Goal: Task Accomplishment & Management: Complete application form

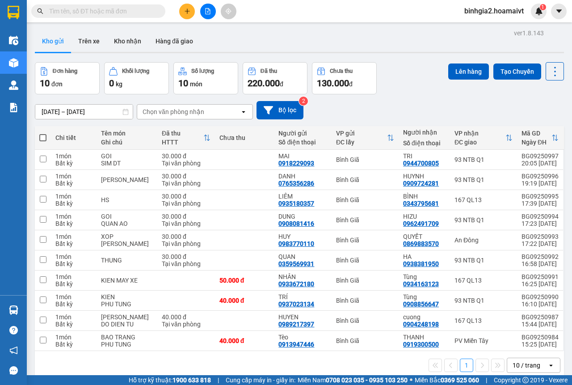
click at [494, 13] on span "binhgia2.hoamaivt" at bounding box center [494, 10] width 74 height 11
click at [488, 29] on span "Đăng xuất" at bounding box center [498, 28] width 55 height 10
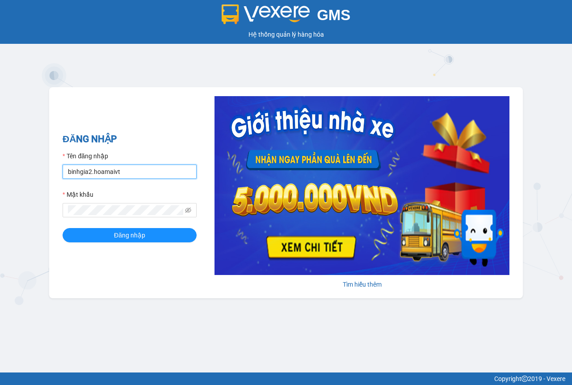
click at [132, 174] on input "binhgia2.hoamaivt" at bounding box center [130, 171] width 134 height 14
type input "binhgia1.hoamaivt"
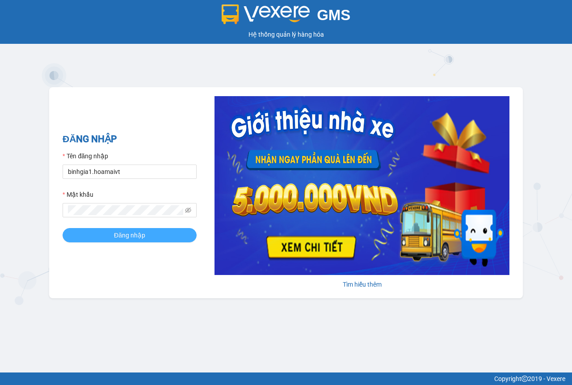
click at [118, 237] on span "Đăng nhập" at bounding box center [129, 235] width 31 height 10
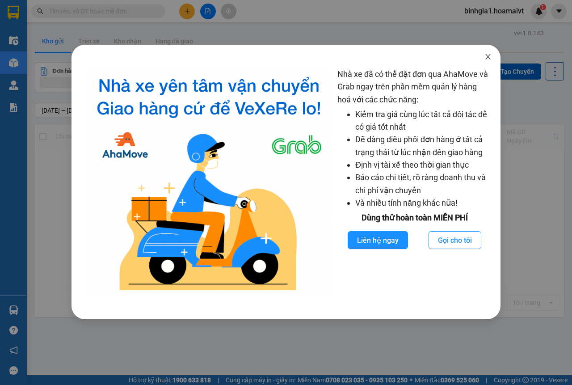
click at [487, 56] on icon "close" at bounding box center [487, 56] width 5 height 5
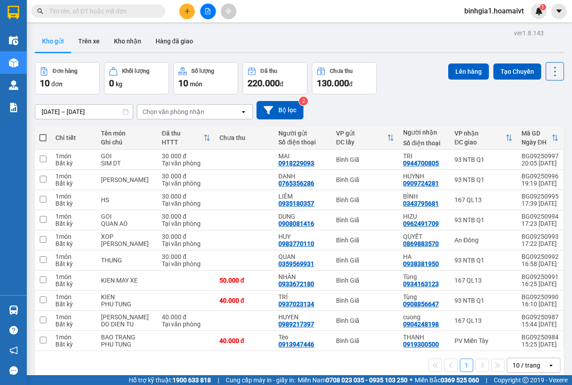
click at [528, 367] on div "10 / trang" at bounding box center [527, 365] width 28 height 9
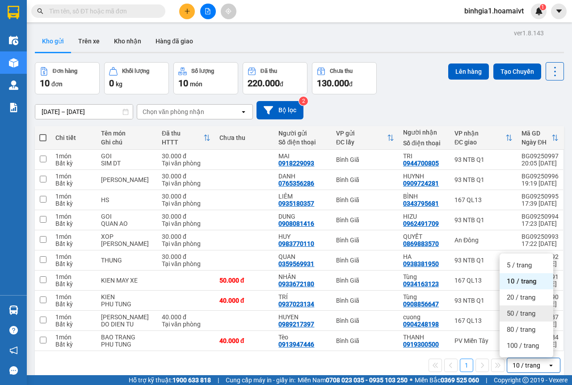
click at [519, 316] on span "50 / trang" at bounding box center [521, 313] width 29 height 9
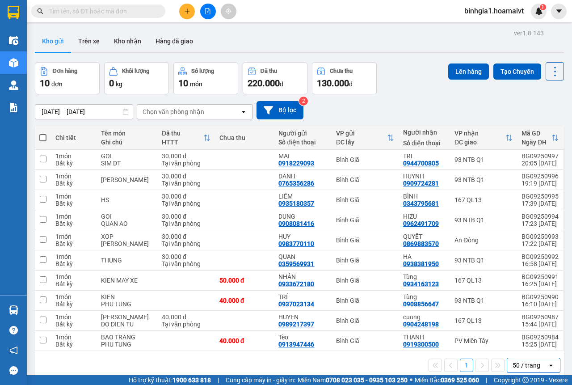
click at [143, 10] on input "text" at bounding box center [101, 11] width 105 height 10
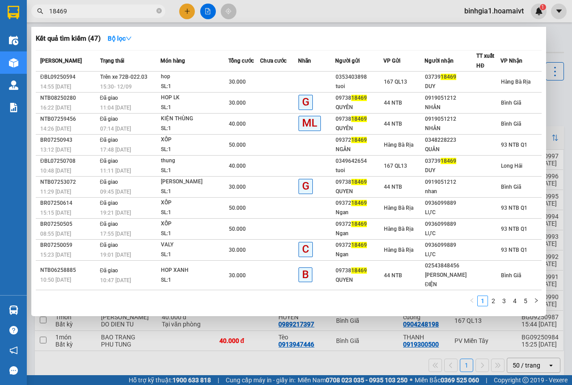
type input "18469"
click at [189, 12] on div at bounding box center [286, 192] width 572 height 385
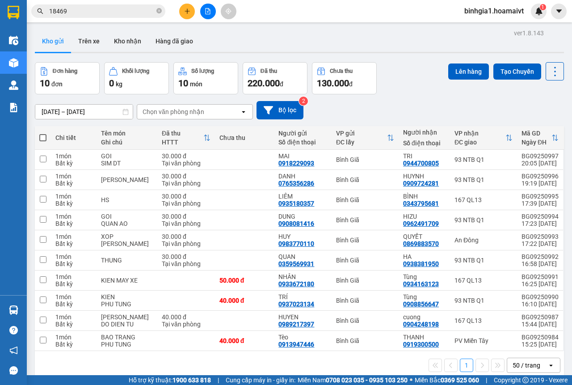
click at [188, 14] on icon "plus" at bounding box center [187, 11] width 6 height 6
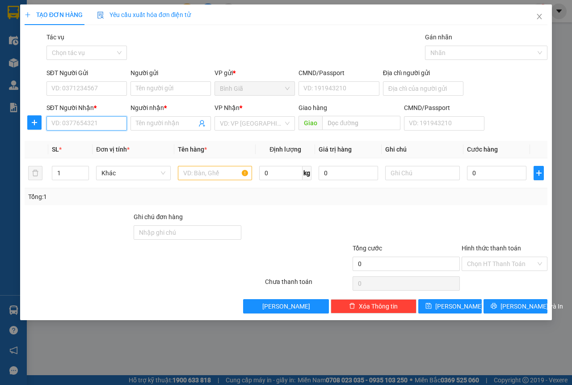
click at [80, 125] on input "SĐT Người Nhận *" at bounding box center [86, 123] width 80 height 14
drag, startPoint x: 89, startPoint y: 137, endPoint x: 125, endPoint y: 144, distance: 36.5
click at [90, 137] on div "0816803070 - BỬU" at bounding box center [87, 141] width 70 height 10
type input "0816803070"
type input "BỬU"
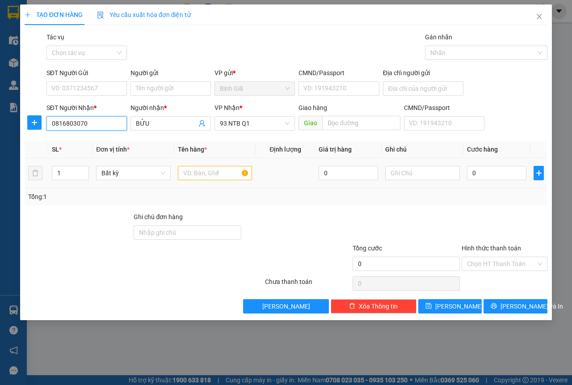
type input "0816803070"
click at [218, 173] on input "text" at bounding box center [215, 173] width 75 height 14
type input "t"
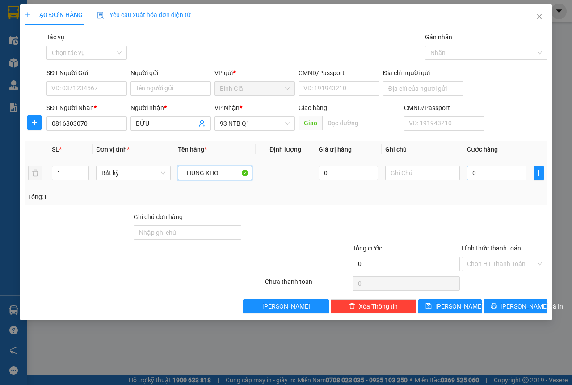
type input "THUNG KHO"
click at [477, 173] on input "0" at bounding box center [496, 173] width 59 height 14
type input "04"
type input "4"
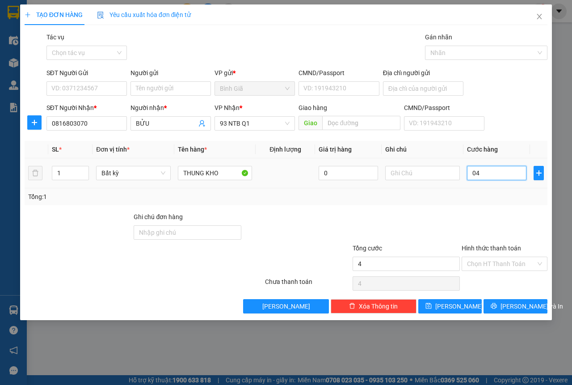
type input "040"
type input "40"
type input "40.000"
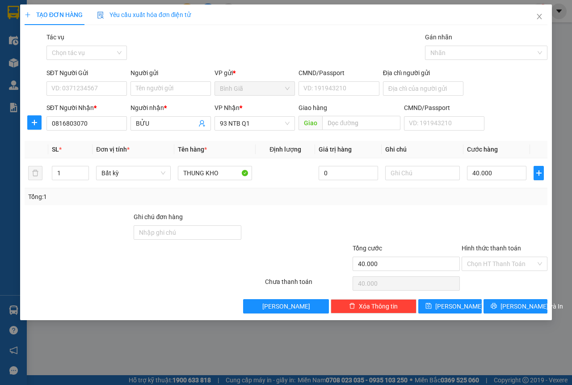
drag, startPoint x: 484, startPoint y: 265, endPoint x: 488, endPoint y: 272, distance: 7.2
click at [486, 266] on input "Hình thức thanh toán" at bounding box center [501, 263] width 69 height 13
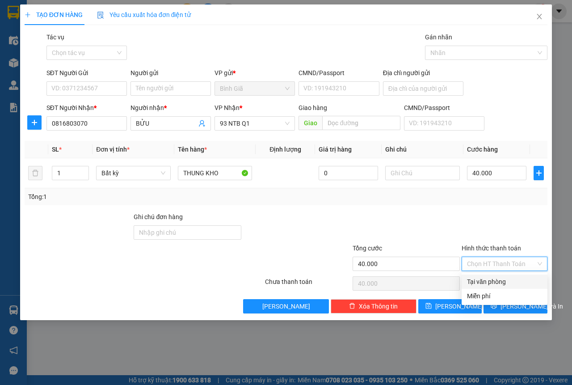
click at [496, 281] on div "Tại văn phòng" at bounding box center [504, 282] width 75 height 10
type input "0"
drag, startPoint x: 506, startPoint y: 307, endPoint x: 498, endPoint y: 299, distance: 11.1
click at [507, 307] on button "[PERSON_NAME] và In" at bounding box center [516, 306] width 64 height 14
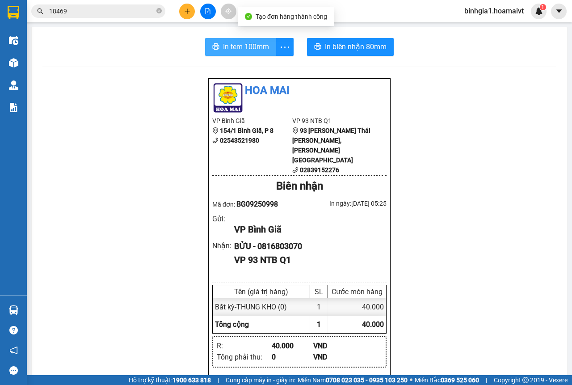
click at [250, 48] on span "In tem 100mm" at bounding box center [246, 46] width 46 height 11
click at [540, 14] on img at bounding box center [539, 11] width 8 height 8
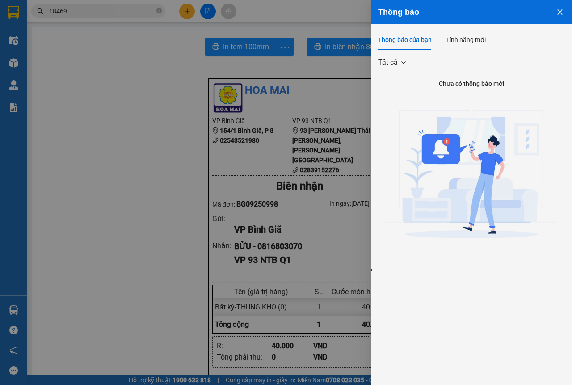
click at [558, 15] on icon "close" at bounding box center [559, 11] width 7 height 7
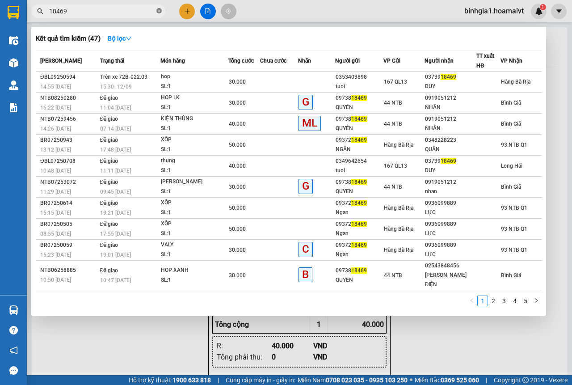
click at [159, 11] on icon "close-circle" at bounding box center [158, 10] width 5 height 5
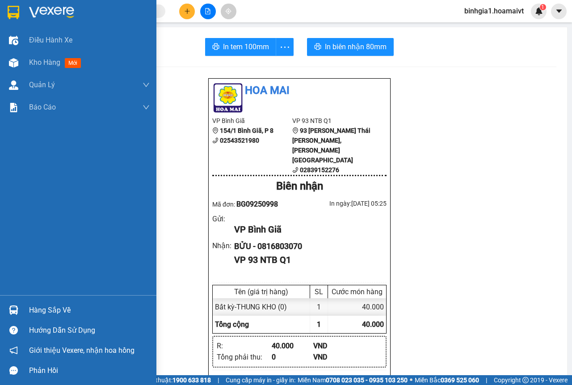
click at [43, 307] on div "Hàng sắp về" at bounding box center [89, 309] width 121 height 13
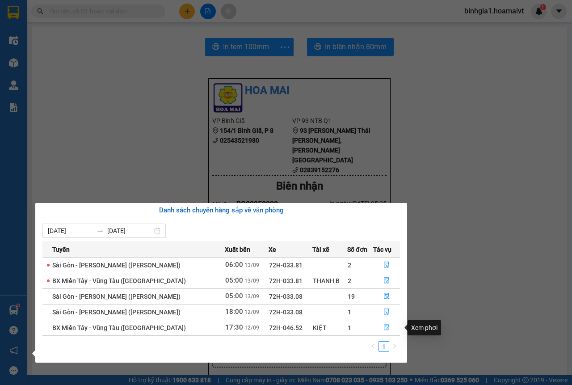
click at [384, 326] on icon "file-done" at bounding box center [386, 327] width 6 height 6
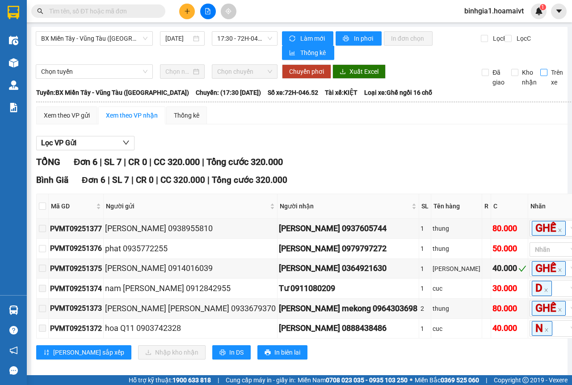
click at [540, 70] on input "Trên xe" at bounding box center [543, 72] width 7 height 7
checkbox input "true"
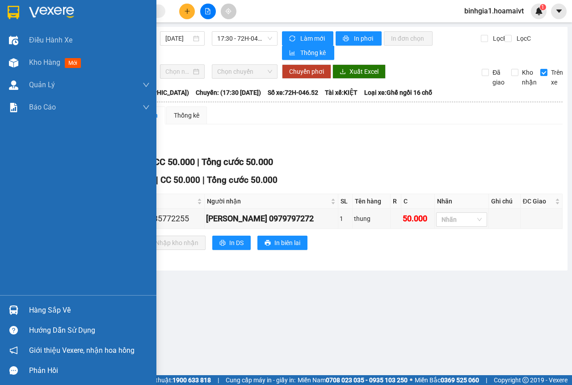
click at [40, 309] on div "Hàng sắp về" at bounding box center [89, 309] width 121 height 13
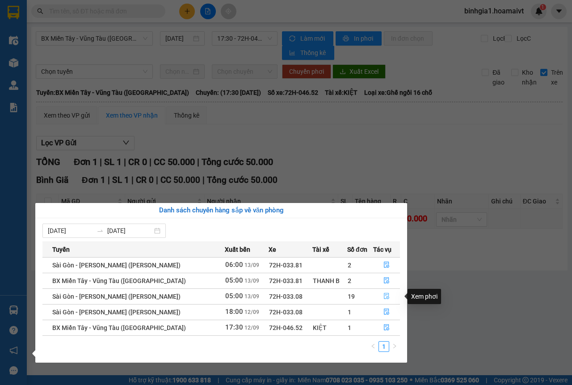
click at [384, 296] on icon "file-done" at bounding box center [386, 296] width 6 height 6
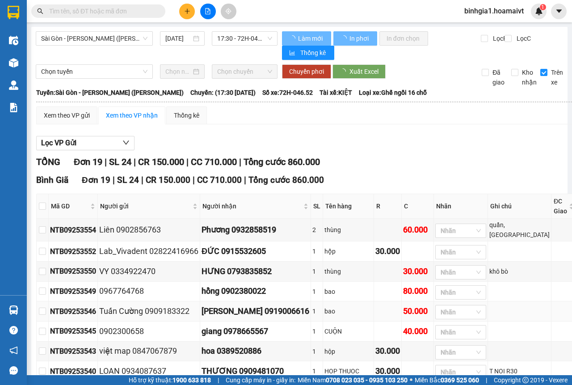
type input "[DATE]"
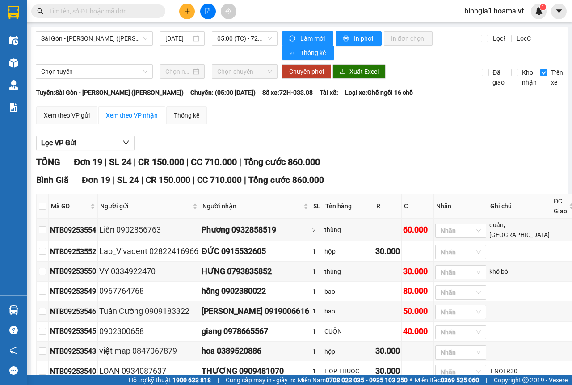
click at [85, 11] on input "text" at bounding box center [101, 11] width 105 height 10
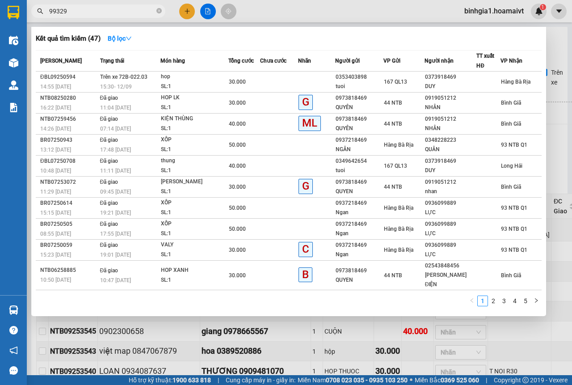
type input "993299"
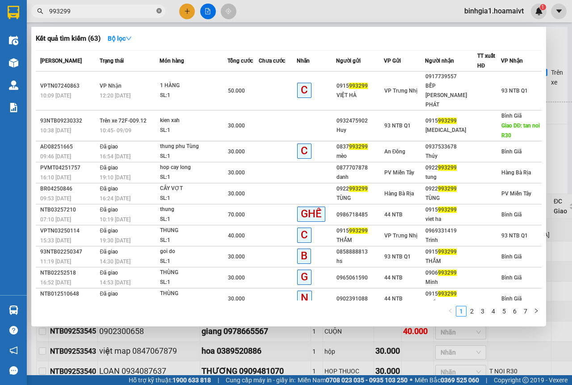
click at [158, 12] on icon "close-circle" at bounding box center [158, 10] width 5 height 5
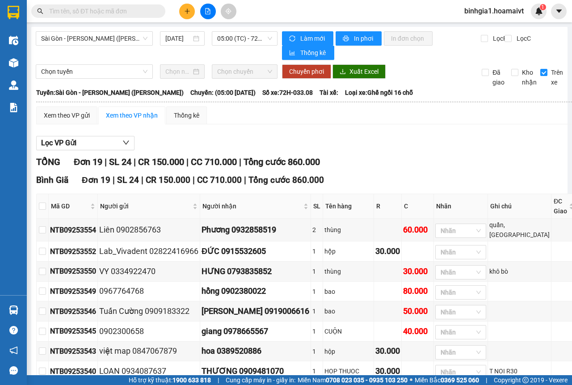
click at [88, 11] on input "text" at bounding box center [101, 11] width 105 height 10
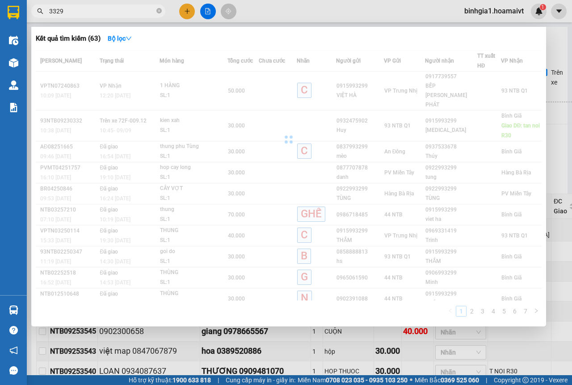
type input "33299"
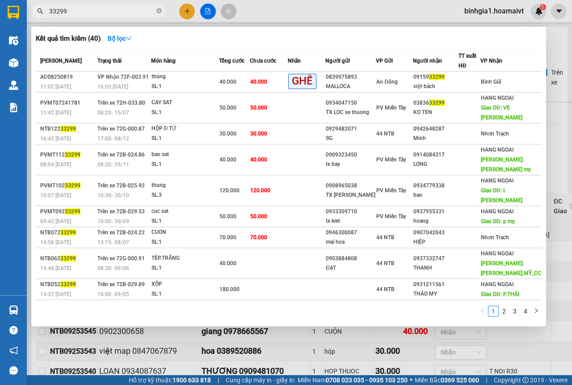
click at [88, 11] on input "33299" at bounding box center [101, 11] width 105 height 10
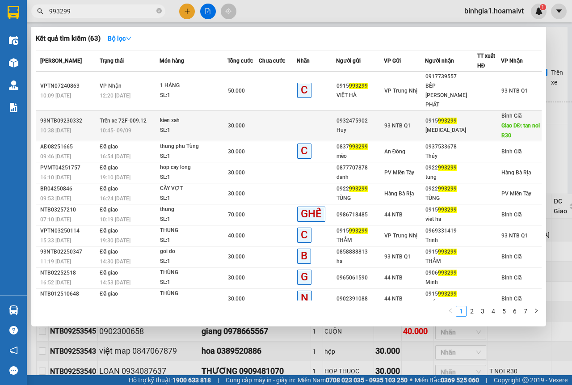
type input "993299"
click at [203, 126] on div "SL: 1" at bounding box center [193, 131] width 67 height 10
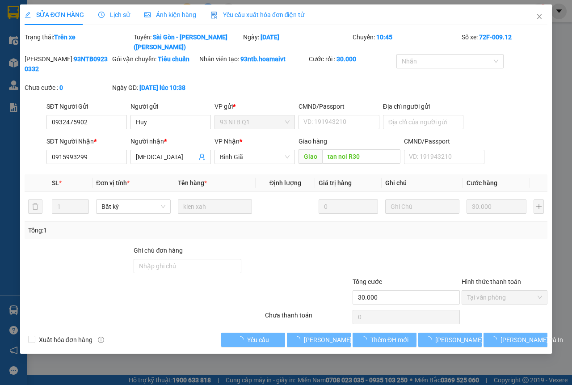
type input "0932475902"
type input "Huy"
type input "0915993299"
type input "[MEDICAL_DATA]"
type input "tan noi R30"
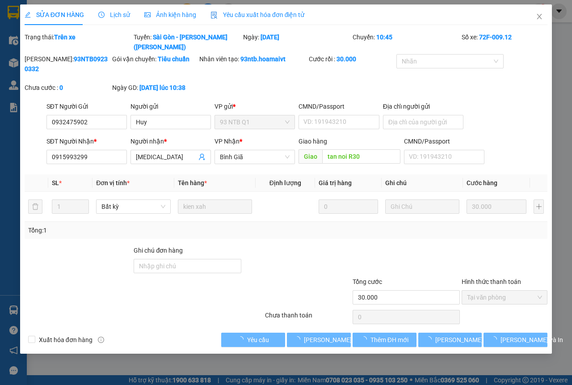
type input "30.000"
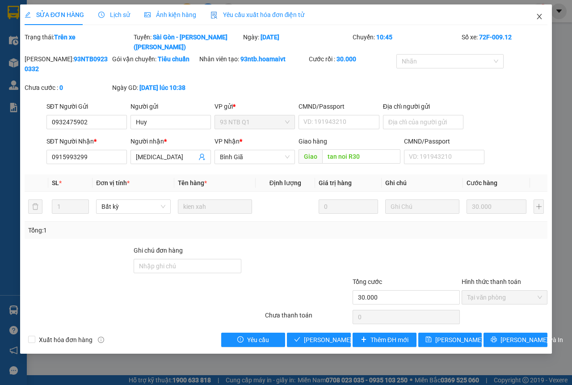
click at [540, 17] on icon "close" at bounding box center [539, 16] width 5 height 5
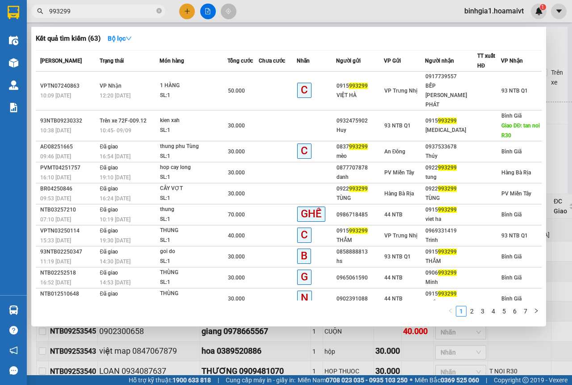
click at [110, 11] on input "993299" at bounding box center [101, 11] width 105 height 10
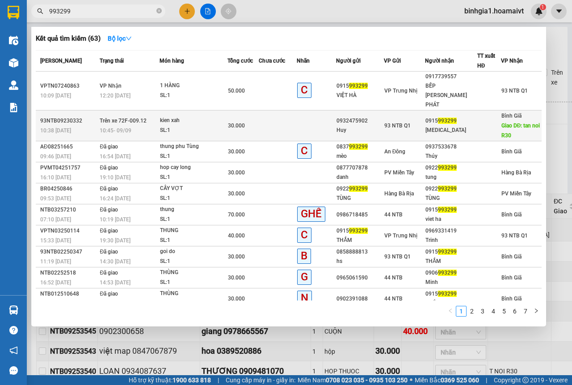
click at [204, 116] on div "kien xah" at bounding box center [193, 121] width 67 height 10
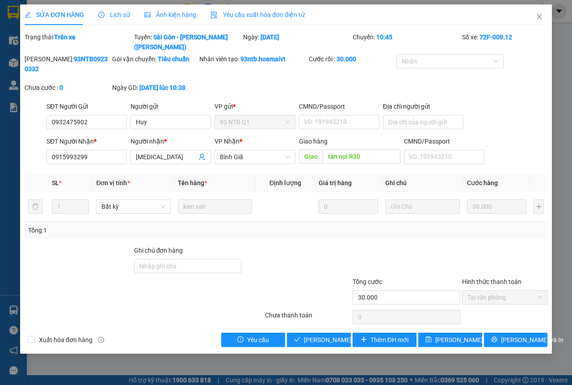
type input "0932475902"
type input "Huy"
type input "0915993299"
type input "[MEDICAL_DATA]"
type input "tan noi R30"
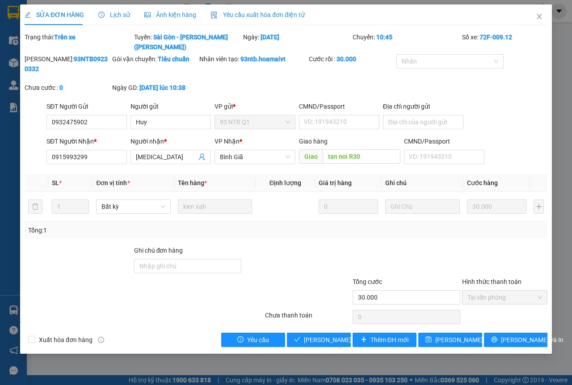
type input "30.000"
click at [116, 14] on span "Lịch sử" at bounding box center [114, 14] width 32 height 7
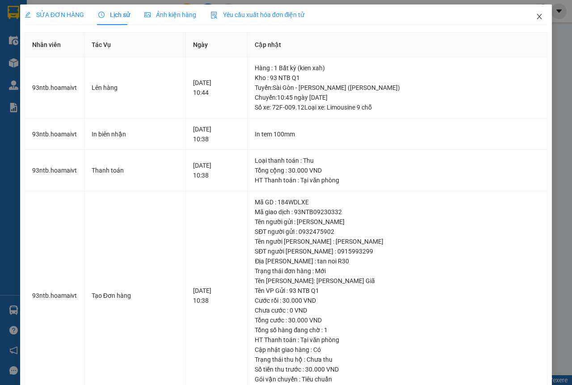
click at [536, 16] on icon "close" at bounding box center [539, 16] width 7 height 7
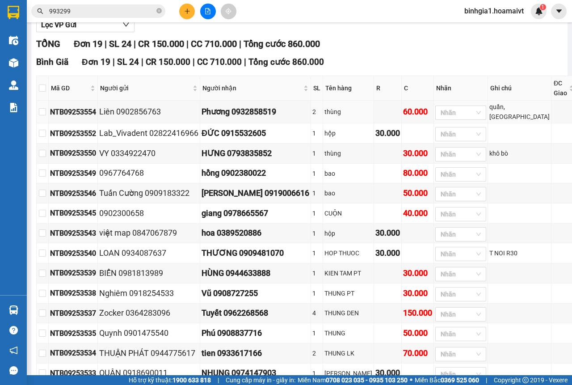
scroll to position [134, 0]
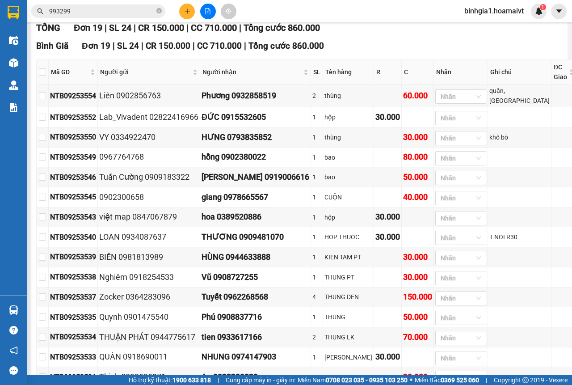
click at [393, 39] on div "[PERSON_NAME] 19 | SL 24 | CR 150.000 | CC 710.000 | [PERSON_NAME] 860.000 [PER…" at bounding box center [306, 260] width 540 height 478
click at [158, 11] on icon "close-circle" at bounding box center [158, 10] width 5 height 5
click at [186, 11] on icon "plus" at bounding box center [187, 11] width 5 height 0
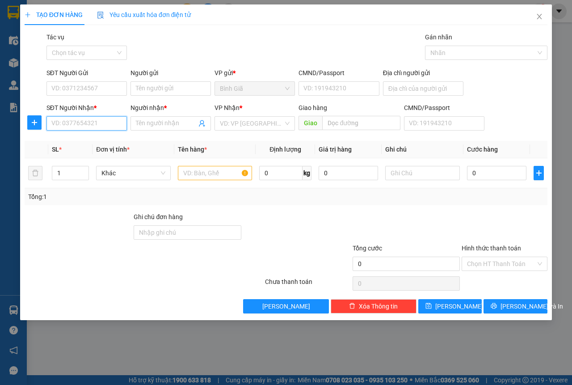
click at [103, 122] on input "SĐT Người Nhận *" at bounding box center [86, 123] width 80 height 14
type input "0386823099"
click at [171, 124] on input "Người nhận *" at bounding box center [166, 123] width 61 height 10
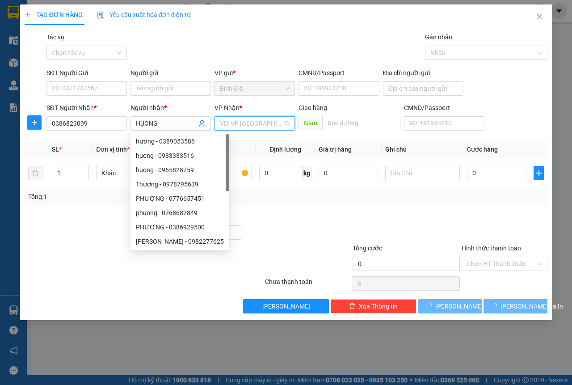
click at [237, 122] on input "search" at bounding box center [251, 123] width 63 height 13
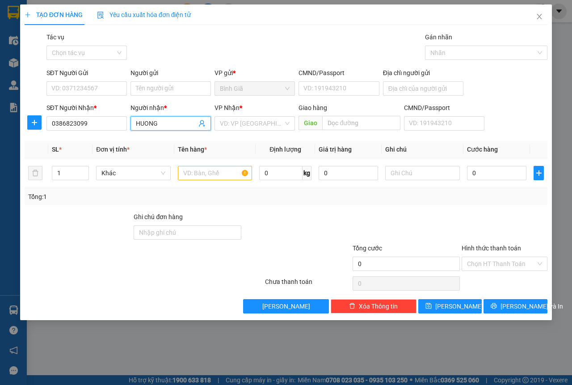
drag, startPoint x: 160, startPoint y: 123, endPoint x: 94, endPoint y: 109, distance: 67.7
click at [92, 111] on div "SĐT Người [PERSON_NAME] * 0386823099 Người [PERSON_NAME] * [PERSON_NAME] [PERSO…" at bounding box center [297, 118] width 505 height 31
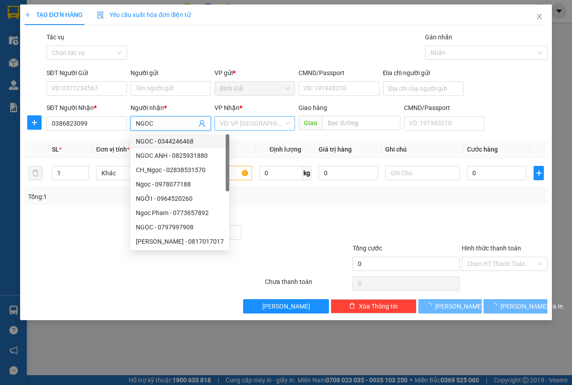
type input "NGOC"
click at [237, 122] on input "search" at bounding box center [251, 123] width 63 height 13
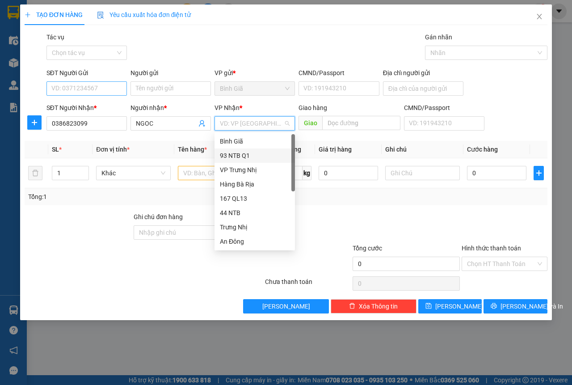
drag, startPoint x: 243, startPoint y: 156, endPoint x: 95, endPoint y: 90, distance: 161.6
click at [243, 156] on div "93 NTB Q1" at bounding box center [255, 156] width 70 height 10
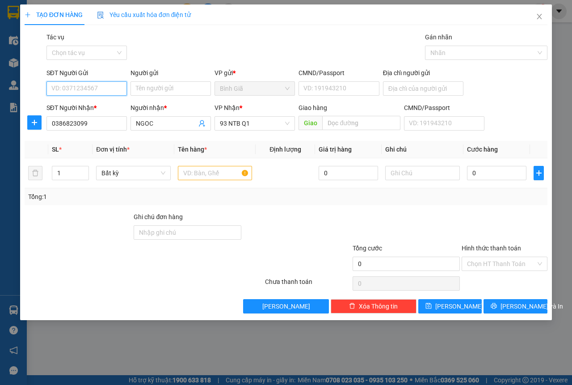
click at [95, 90] on input "SĐT Người Gửi" at bounding box center [86, 88] width 80 height 14
type input "0903654833"
click at [100, 105] on div "0903654833 - DIỆM" at bounding box center [87, 106] width 70 height 10
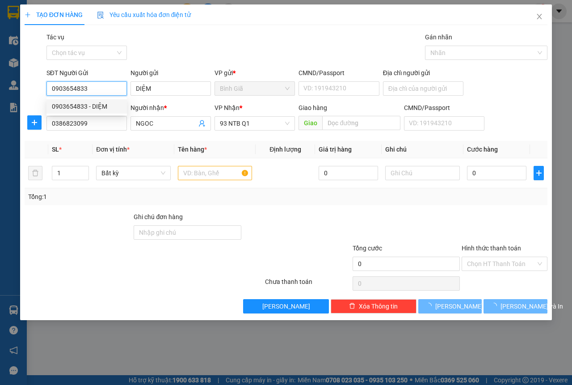
type input "DIỆM"
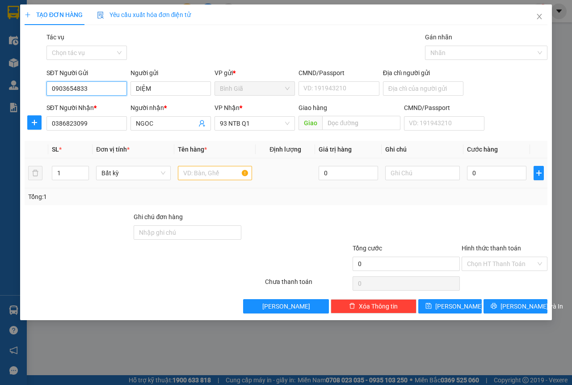
type input "0903654833"
drag, startPoint x: 204, startPoint y: 178, endPoint x: 199, endPoint y: 176, distance: 5.4
click at [203, 178] on input "text" at bounding box center [215, 173] width 75 height 14
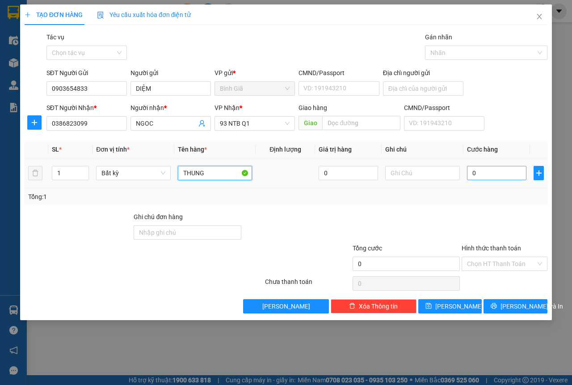
type input "THUNG"
click at [481, 175] on input "0" at bounding box center [496, 173] width 59 height 14
type input "5"
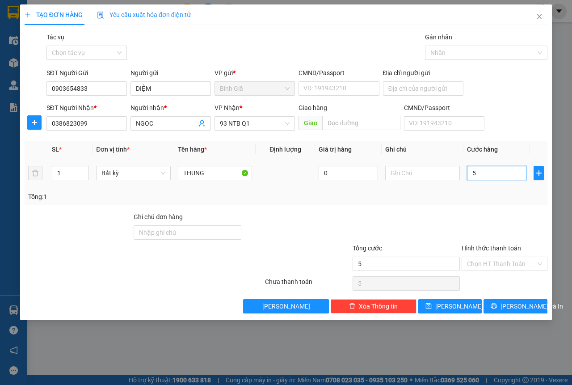
type input "50"
type input "50.000"
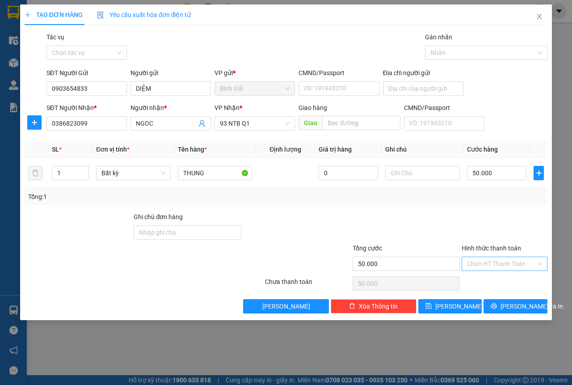
click at [500, 268] on input "Hình thức thanh toán" at bounding box center [501, 263] width 69 height 13
click at [492, 281] on div "Tại văn phòng" at bounding box center [504, 282] width 75 height 10
type input "0"
click at [518, 305] on span "[PERSON_NAME] và In" at bounding box center [531, 306] width 63 height 10
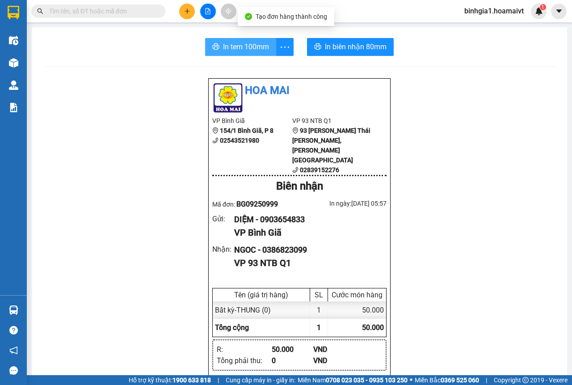
click at [259, 50] on span "In tem 100mm" at bounding box center [246, 46] width 46 height 11
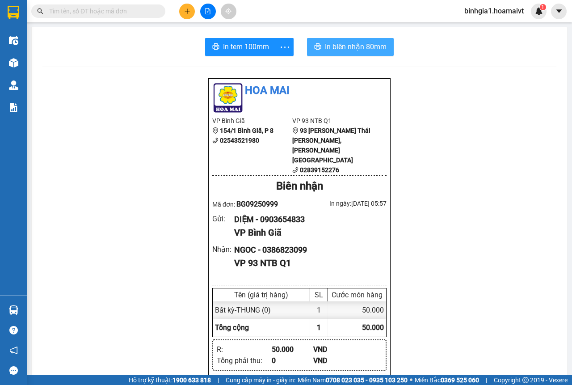
click at [360, 50] on span "In biên nhận 80mm" at bounding box center [356, 46] width 62 height 11
click at [181, 4] on div at bounding box center [207, 12] width 67 height 16
click at [181, 12] on button at bounding box center [187, 12] width 16 height 16
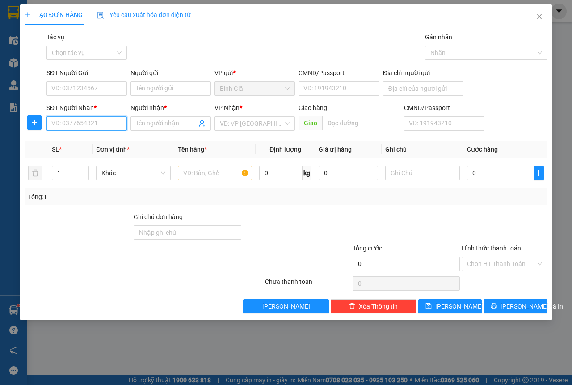
click at [65, 126] on input "SĐT Người Nhận *" at bounding box center [86, 123] width 80 height 14
type input "0917709179"
click at [88, 141] on div "0917709179 - [PERSON_NAME]" at bounding box center [96, 141] width 88 height 10
type input "hoan"
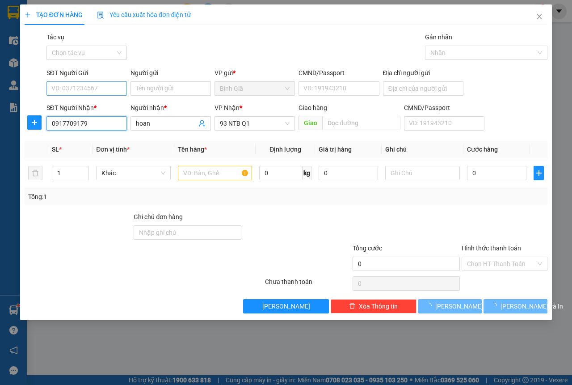
type input "0917709179"
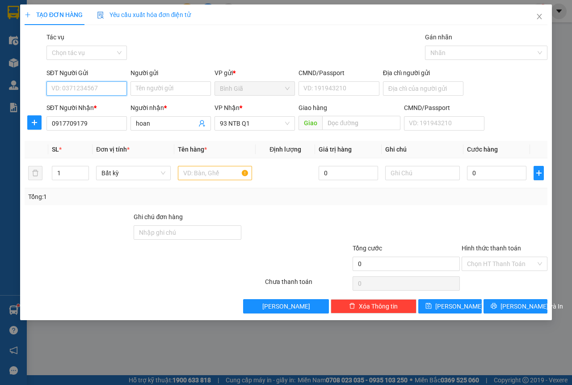
click at [88, 88] on input "SĐT Người Gửi" at bounding box center [86, 88] width 80 height 14
click at [97, 106] on div "0914456656 - HANG" at bounding box center [96, 106] width 88 height 10
type input "0914456656"
type input "HANG"
click at [209, 169] on input "text" at bounding box center [215, 173] width 75 height 14
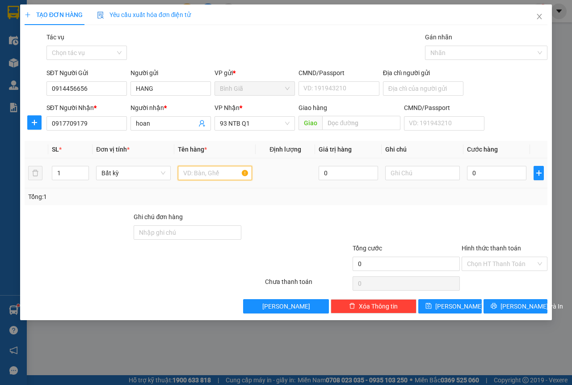
type input "X"
type input "THUNG"
click at [495, 171] on input "0" at bounding box center [496, 173] width 59 height 14
type input "3"
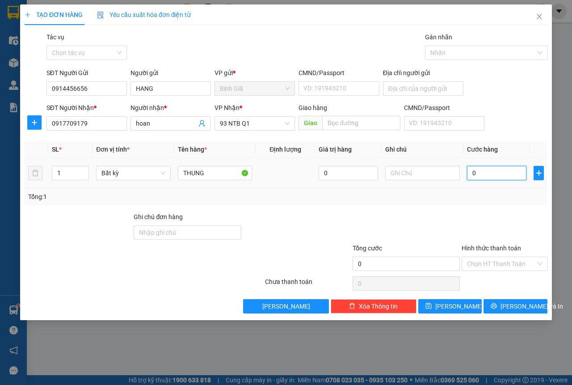
type input "3"
type input "30"
type input "30.000"
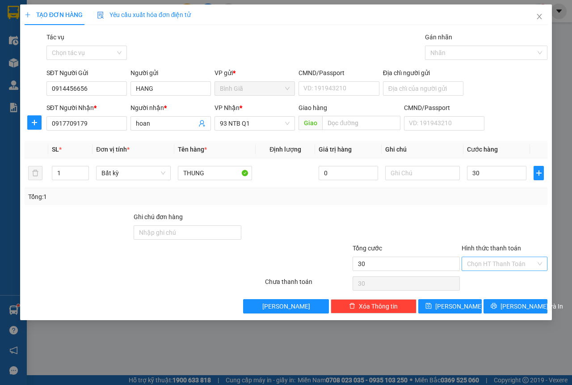
type input "30.000"
click at [517, 270] on input "Hình thức thanh toán" at bounding box center [501, 263] width 69 height 13
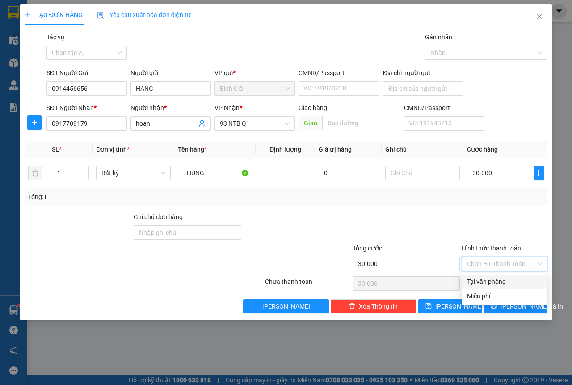
click at [511, 279] on div "Tại văn phòng" at bounding box center [504, 282] width 75 height 10
type input "0"
click at [507, 303] on button "[PERSON_NAME] và In" at bounding box center [516, 306] width 64 height 14
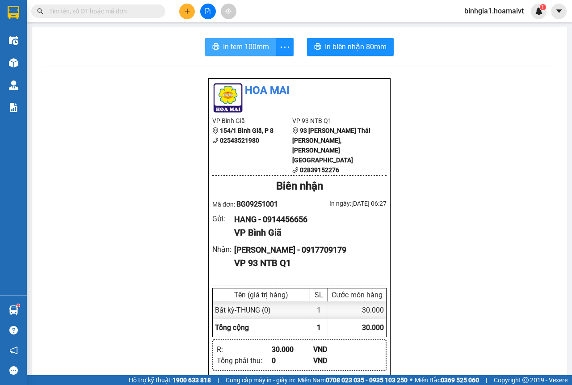
click at [232, 49] on span "In tem 100mm" at bounding box center [246, 46] width 46 height 11
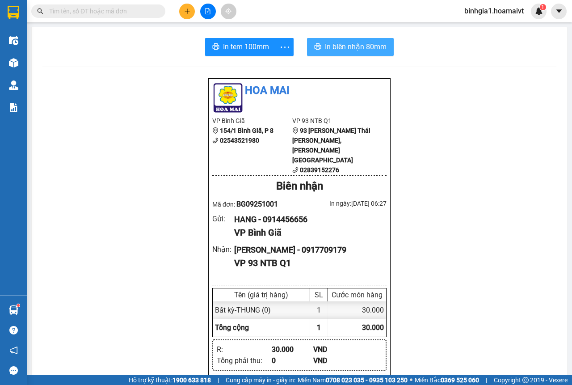
click at [340, 49] on span "In biên nhận 80mm" at bounding box center [356, 46] width 62 height 11
